Goal: Use online tool/utility: Use online tool/utility

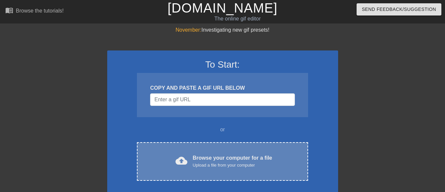
click at [210, 158] on div "Browse your computer for a file Upload a file from your computer" at bounding box center [232, 161] width 79 height 15
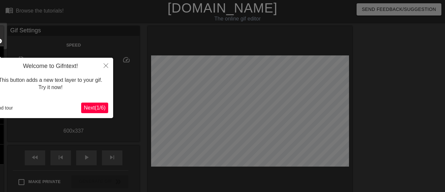
scroll to position [16, 0]
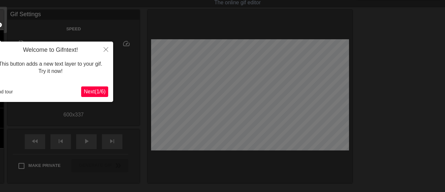
click at [98, 91] on span "Next ( 1 / 6 )" at bounding box center [95, 92] width 22 height 6
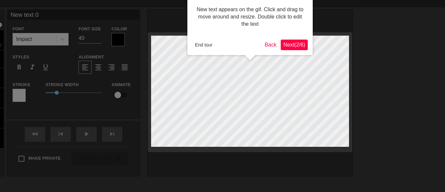
scroll to position [0, 0]
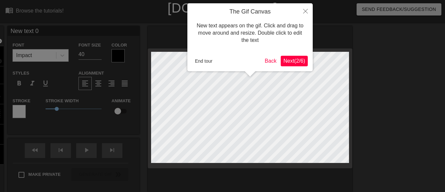
click at [295, 61] on span "Next ( 2 / 6 )" at bounding box center [294, 61] width 22 height 6
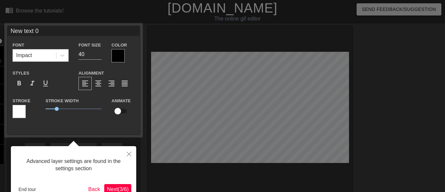
scroll to position [16, 0]
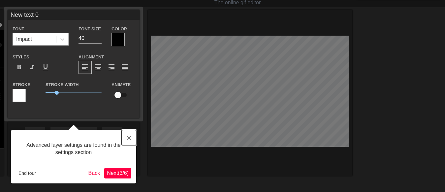
click at [125, 135] on button "Close" at bounding box center [129, 137] width 15 height 15
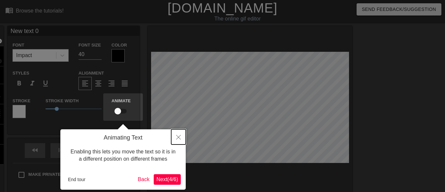
click at [177, 134] on button "Close" at bounding box center [178, 136] width 15 height 15
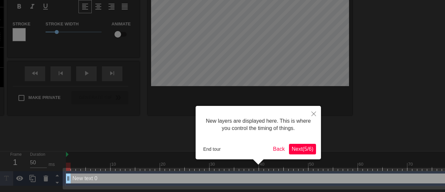
click at [297, 153] on button "Next ( 5 / 6 )" at bounding box center [302, 149] width 27 height 11
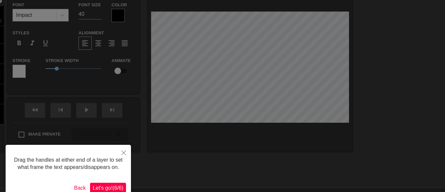
scroll to position [72, 0]
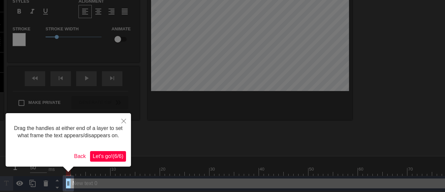
click at [101, 155] on span "Let's go! ( 6 / 6 )" at bounding box center [108, 156] width 31 height 6
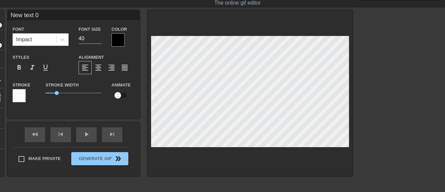
scroll to position [1, 1]
type input "New text"
type textarea "New text"
type input "New text"
type textarea "New text"
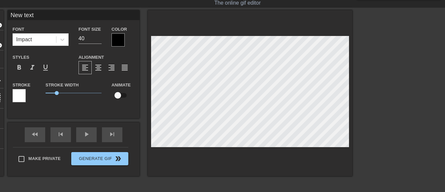
type input "New tex"
type textarea "New tex"
type input "New te"
type textarea "New te"
type input "New t"
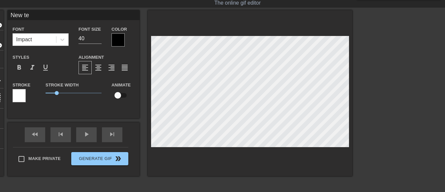
type textarea "New t"
type input "New"
type textarea "New"
type input "New"
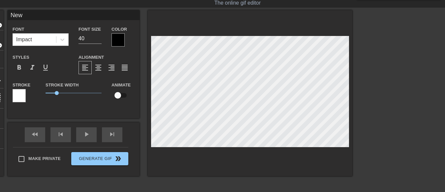
type textarea "New"
type input "Ne"
type textarea "Ne"
type input "N"
type textarea "N"
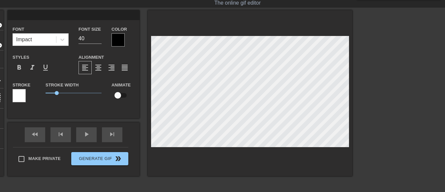
type input "O"
type textarea "O"
type input "OC"
type textarea "OC"
type input "O"
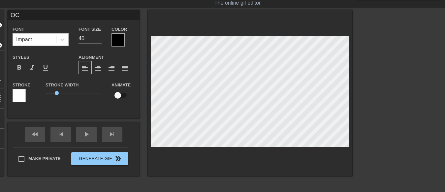
type textarea "O"
type input "r"
type textarea "r"
type input "r/"
type textarea "r/"
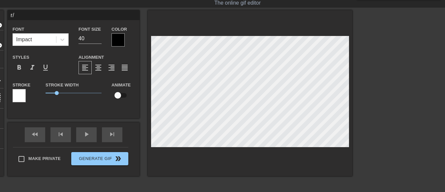
type input "r/o"
type textarea "r/o"
type input "r/oc"
type textarea "r/oc"
type input "r/ocd"
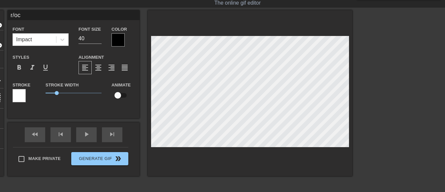
type textarea "r/ocd"
type input "r/ocde"
type textarea "r/ocde"
type input "r/ocdea"
type textarea "r/ocdea"
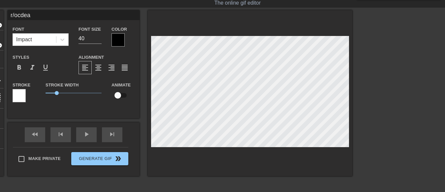
type input "r/ocdeat"
type textarea "r/ocdeat"
type input "r/ocdeath"
type textarea "r/ocdeath"
type input "r/ocdeathb"
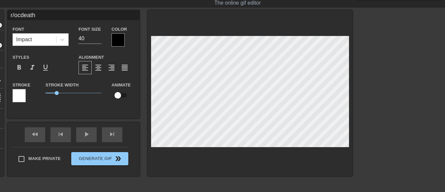
type textarea "r/ocdeathb"
type input "r/ocdeathba"
type textarea "r/ocdeathba"
type input "r/ocdeathbat"
type textarea "r/ocdeathbat"
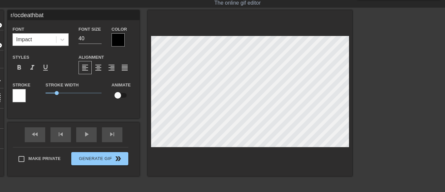
type input "r/ocdeathbatt"
type textarea "r/ocdeathbattl"
type input "r/ocdeathbattl"
type textarea "r/ocdeathbattle"
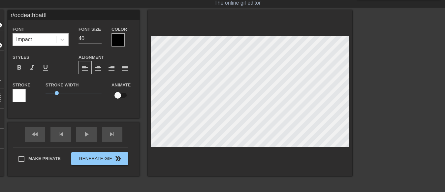
type input "r/ocdeathbattle"
type textarea "r/ocdeathbattle"
type input "r/ocdeathbattle"
type textarea "r/ocdeathbattle"
type input "r/ocdeathbattle t"
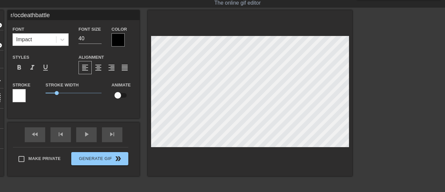
type textarea "r/ocdeathbattle t"
type input "r/ocdeathbattle tr"
type textarea "r/ocdeathbattle tr"
type input "r/ocdeathbattle try"
type textarea "r/ocdeathbattle tryi"
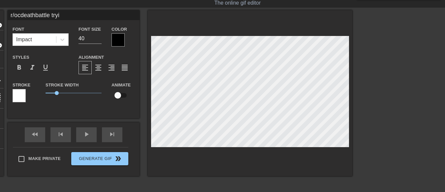
type input "r/ocdeathbattle tryin"
type textarea "r/ocdeathbattle tryin"
type input "r/ocdeathbattle trying"
type textarea "r/ocdeathbattle trying"
type input "r/ocdeathbattle trying"
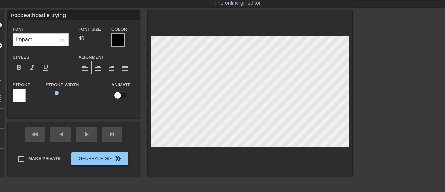
type textarea "r/ocdeathbattle trying t"
type input "r/ocdeathbattle trying to"
type textarea "r/ocdeathbattle trying to"
type input "r/ocdeathbattle trying to"
type textarea "r/ocdeathbattle trying to"
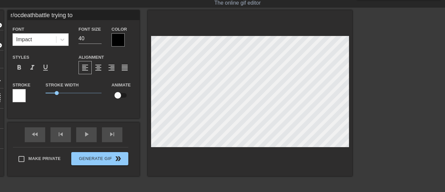
type input "r/ocdeathbattle trying to c"
type textarea "r/ocdeathbattle trying to c"
type input "r/ocdeathbattle trying to co"
type textarea "r/ocdeathbattle trying to co"
type input "r/ocdeathbattle trying to con"
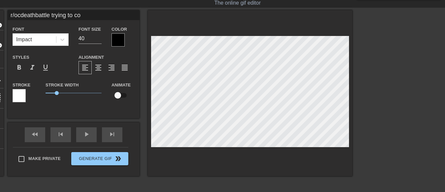
type textarea "r/ocdeathbattle trying to con"
type input "r/ocdeathbattle trying to conv"
type textarea "r/ocdeathbattle trying to conv"
type input "r/ocdeathbattle trying to convi"
type textarea "r/ocdeathbattle trying to convi"
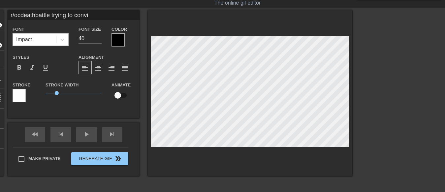
type input "r/ocdeathbattle trying to convin"
type textarea "r/ocdeathbattle trying to convin"
type input "r/ocdeathbattle trying to convinc"
type textarea "r/ocdeathbattle trying to convinc"
type input "r/ocdeathbattle trying to convince"
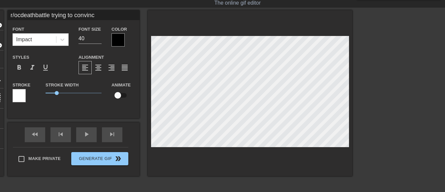
type textarea "r/ocdeathbattle trying to convince"
type input "r/ocdeathbattle trying to convince"
type textarea "r/ocdeathbattle trying to convince m"
type input "r/ocdeathbattle trying to convince me"
type textarea "r/ocdeathbattle trying to convince me"
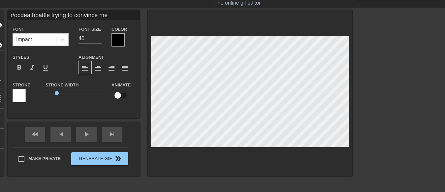
type input "r/ocdeathbattle trying to convince me"
type textarea "r/ocdeathbattle trying to convince me"
type input "r/ocdeathbattle trying to convince me"
type textarea "r/ocdeathbattle trying to convince me"
type input "r/ocdeathbattle trying to convince me"
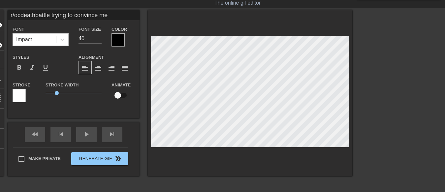
type textarea "r/ocdeathbattle trying to convince me"
type input "r/ocdeathbattle trying to convince me"
type textarea "r/ocdeathbattle trying to convince me"
type input "r/ocdeathbattle trying to convince me"
type textarea "r/ocdeathbattle trying to convince me"
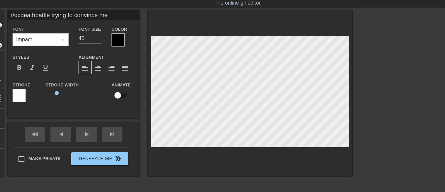
type input "r/ocdeathbattle trying to convince me"
type textarea "r/ocdeathbattle trying to convince me"
type input "r/[PERSON_NAME] trying to convince me T"
type textarea "r/ocdeathbattle trying to convince me T"
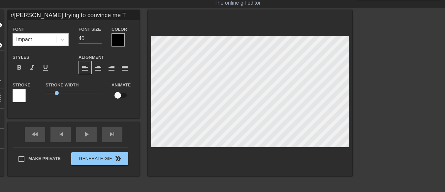
type input "r/ocdeathbattle trying to convince me [PERSON_NAME]"
type textarea "r/ocdeathbattle trying to convince me Th"
type input "r/ocdeathbattle trying to convince me The"
type textarea "r/ocdeathbattle trying to convince me The"
type input "r/ocdeathbattle trying to convince me [PERSON_NAME]"
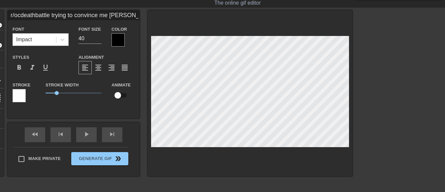
type textarea "r/ocdeathbattle trying to convince me Their"
type input "r/ocdeathbattle trying to convince me Their"
type textarea "r/ocdeathbattle trying to convince me Their"
type input "r/ocdeathbattle trying to convince me Their"
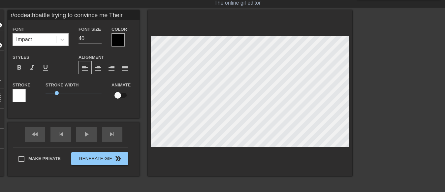
type textarea "r/ocdeathbattle trying to convince me Their"
type input "r/ocdeathbattle trying to convince me [PERSON_NAME]"
type textarea "r/ocdeathbattle trying to convince me Thei"
type input "r/ocdeathbattle trying to convince me The"
type textarea "r/ocdeathbattle trying to convince me The"
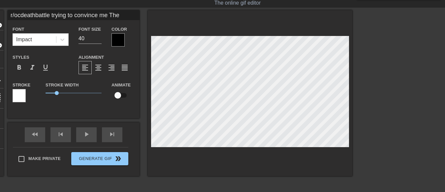
type input "r/ocdeathbattle trying to convince me [PERSON_NAME]"
type textarea "r/ocdeathbattle trying to convince me Th"
type input "r/[PERSON_NAME] trying to convince me T"
type textarea "r/ocdeathbattle trying to convince me T"
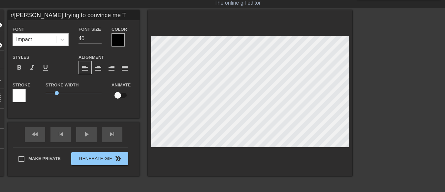
type input "r/ocdeathbattle trying to convince me"
type textarea "r/ocdeathbattle trying to convince me"
type input "r/ocdeathbattle trying to convince me"
type textarea "r/ocdeathbattle trying to convince me"
type input "r/ocdeathbattle trying to convince me"
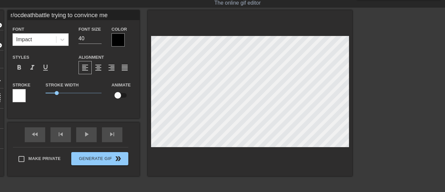
type textarea "r/ocdeathbattle trying to convince me"
type input "r/ocdeathbattle trying to convince me"
type textarea "r/ocdeathbattle trying to convince me"
type input "r/ocdeathbattle trying to convince me t"
type textarea "r/ocdeathbattle trying to convince me t"
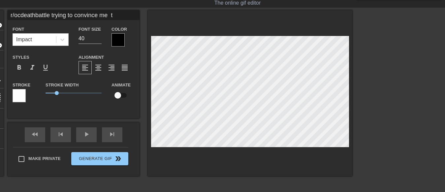
type input "r/ocdeathbattle trying to convince me [PERSON_NAME]"
type textarea "r/ocdeathbattle trying to convince me th"
type input "r/ocdeathbattle trying to convince me tha"
type textarea "r/ocdeathbattle trying to convince me tha"
type input "r/ocdeathbattle trying to convince me that"
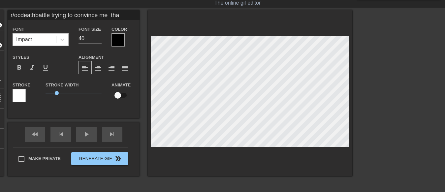
type textarea "r/ocdeathbattle trying to convince me that"
type input "r/ocdeathbattle trying to convince me that"
type textarea "r/ocdeathbattle trying to convince me that"
type input "r/ocdeathbattle trying to convince me that t"
type textarea "r/ocdeathbattle trying to convince me that t"
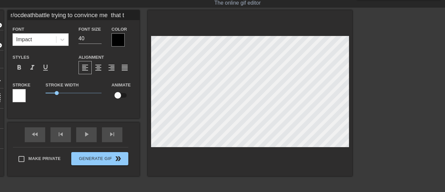
type input "r/ocdeathbattle trying to convince me that th"
type textarea "r/ocdeathbattle trying to convince me that the"
type input "r/ocdeathbattle trying to convince me that th"
type textarea "r/ocdeathbattle trying to convince me that th"
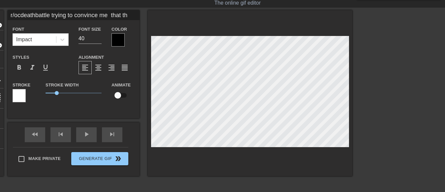
type input "r/ocdeathbattle trying to convince me that t"
type textarea "r/ocdeathbattle trying to convince me that t"
type input "r/ocdeathbattle trying to convince me that"
type textarea "r/ocdeathbattle trying to convince me that"
type input "r/ocdeathbattle trying to convince me that"
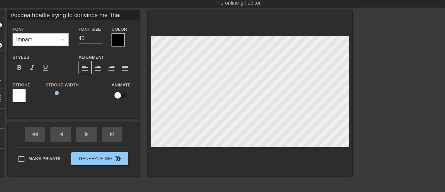
type textarea "r/ocdeathbattle trying to convince me that"
type input "r/ocdeathbattle trying to convince me tha"
type textarea "r/ocdeathbattle trying to convince me tha"
type input "r/ocdeathbattle trying to convince me [PERSON_NAME]"
type textarea "r/ocdeathbattle trying to convince me th"
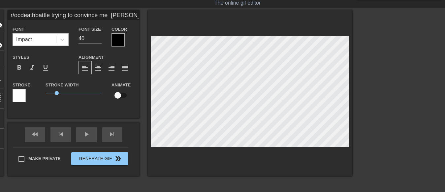
type input "r/ocdeathbattle trying to convince me t"
type textarea "r/ocdeathbattle trying to convince me t"
type input "r/ocdeathbattle trying to convince me"
type textarea "r/ocdeathbattle trying to convince me"
type input "r/ocdeathbattle trying to convince me t"
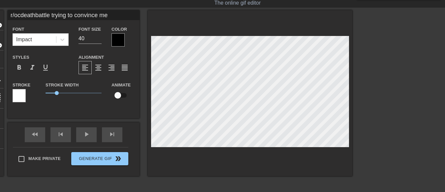
type textarea "r/ocdeathbattle trying to convince me t"
type input "r/ocdeathbattle trying to convince me [PERSON_NAME]"
type textarea "r/ocdeathbattle trying to convince me th"
type input "r/[PERSON_NAME] trying to convince me the"
type textarea "r/ocdeathbattle trying to convince me the"
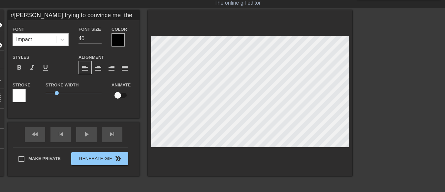
type input "r/ocdeathbattle trying to convince me [PERSON_NAME]"
type textarea "r/ocdeathbattle trying to convince me thei"
type input "r/ocdeathbattle trying to convince me their"
type textarea "r/ocdeathbattle trying to convince me their"
type input "r/ocdeathbattle trying to convince me their"
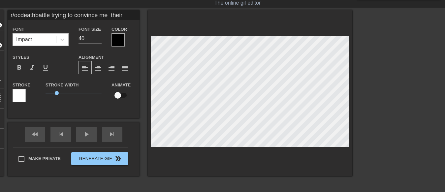
type textarea "r/ocdeathbattle trying to convince me their"
type input "r/ocdeathbattle trying to convince me their"
type textarea "r/ocdeathbattle trying to convince me their"
type input "r/ocdeathbattle trying to convince me [PERSON_NAME]"
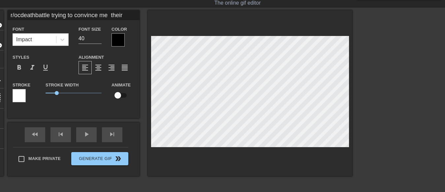
type textarea "r/ocdeathbattle trying to convince me thei"
type input "r/[PERSON_NAME] trying to convince me the"
type textarea "r/ocdeathbattle trying to convince me the"
type input "r/ocdeathbattle trying to convince me [PERSON_NAME]"
type textarea "r/ocdeathbattle trying to convince me th"
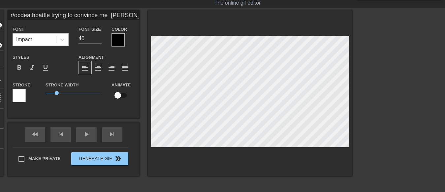
type input "r/ocdeathbattle trying to convince me t"
type textarea "r/ocdeathbattle trying to convince me t"
type input "r/ocdeathbattle trying to convince me"
type textarea "r/ocdeathbattle trying to convince me"
type input "r/ocdeathbattle trying to convince me t"
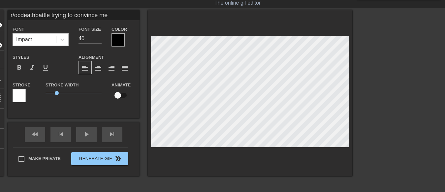
type textarea "r/ocdeathbattle trying to convince me t"
type input "r/ocdeathbattle trying to convince me [PERSON_NAME]"
type textarea "r/ocdeathbattle trying to convince me th"
type input "r/ocdeathbattle trying to convince me tha"
type textarea "r/ocdeathbattle trying to convince me tha"
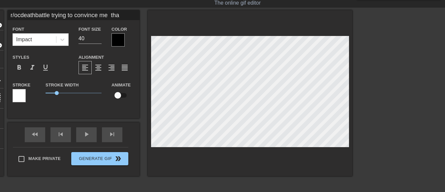
type input "r/ocdeathbattle trying to convince me that"
type textarea "r/ocdeathbattle trying to convince me that"
type input "r/ocdeathbattle trying to convince me that"
type textarea "r/ocdeathbattle trying to convince me that"
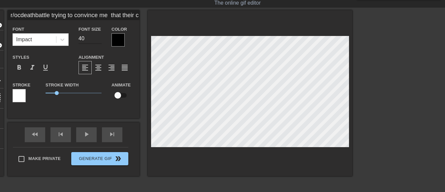
click at [90, 42] on input "40" at bounding box center [89, 38] width 23 height 11
click at [99, 40] on input "30" at bounding box center [89, 38] width 23 height 11
click at [99, 40] on input "29" at bounding box center [89, 38] width 23 height 11
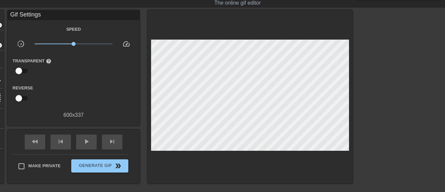
click at [388, 79] on div at bounding box center [409, 109] width 99 height 198
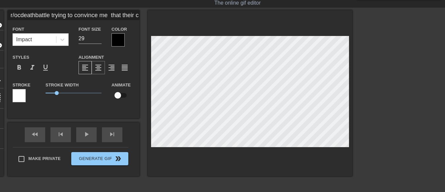
click at [99, 68] on span "format_align_center" at bounding box center [98, 68] width 8 height 8
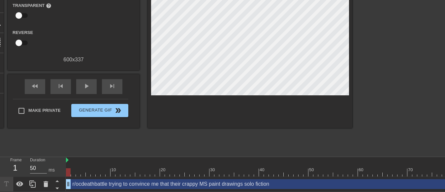
scroll to position [72, 0]
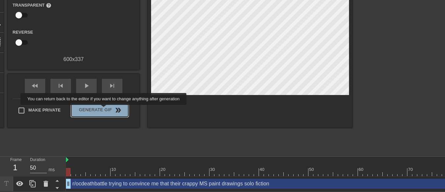
click at [104, 109] on span "Generate Gif double_arrow" at bounding box center [100, 110] width 52 height 8
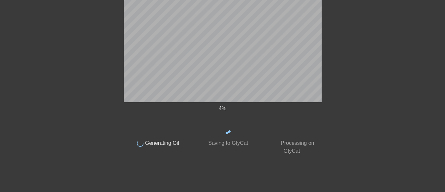
scroll to position [15, 0]
